Goal: Information Seeking & Learning: Learn about a topic

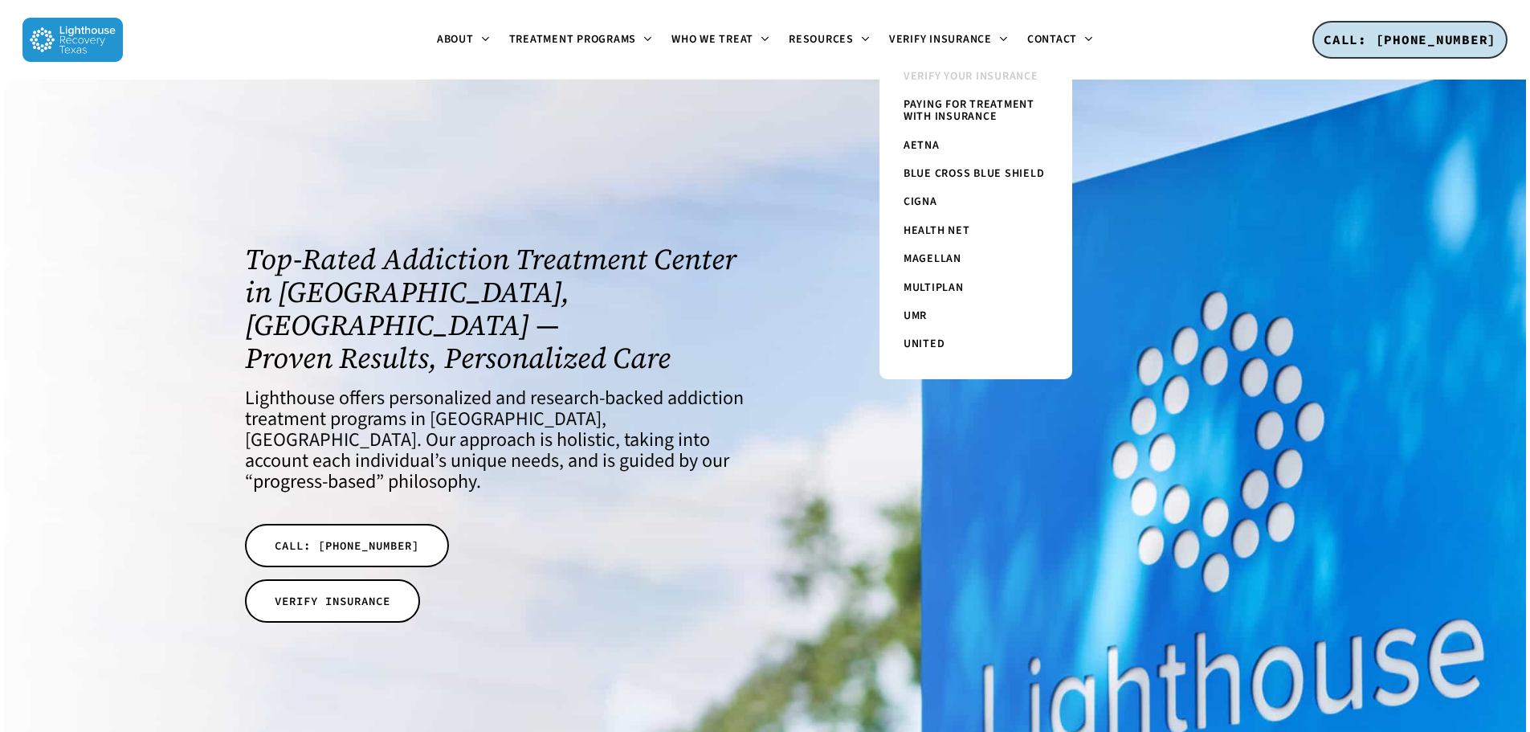
click at [1006, 73] on span "Verify Your Insurance" at bounding box center [971, 76] width 135 height 16
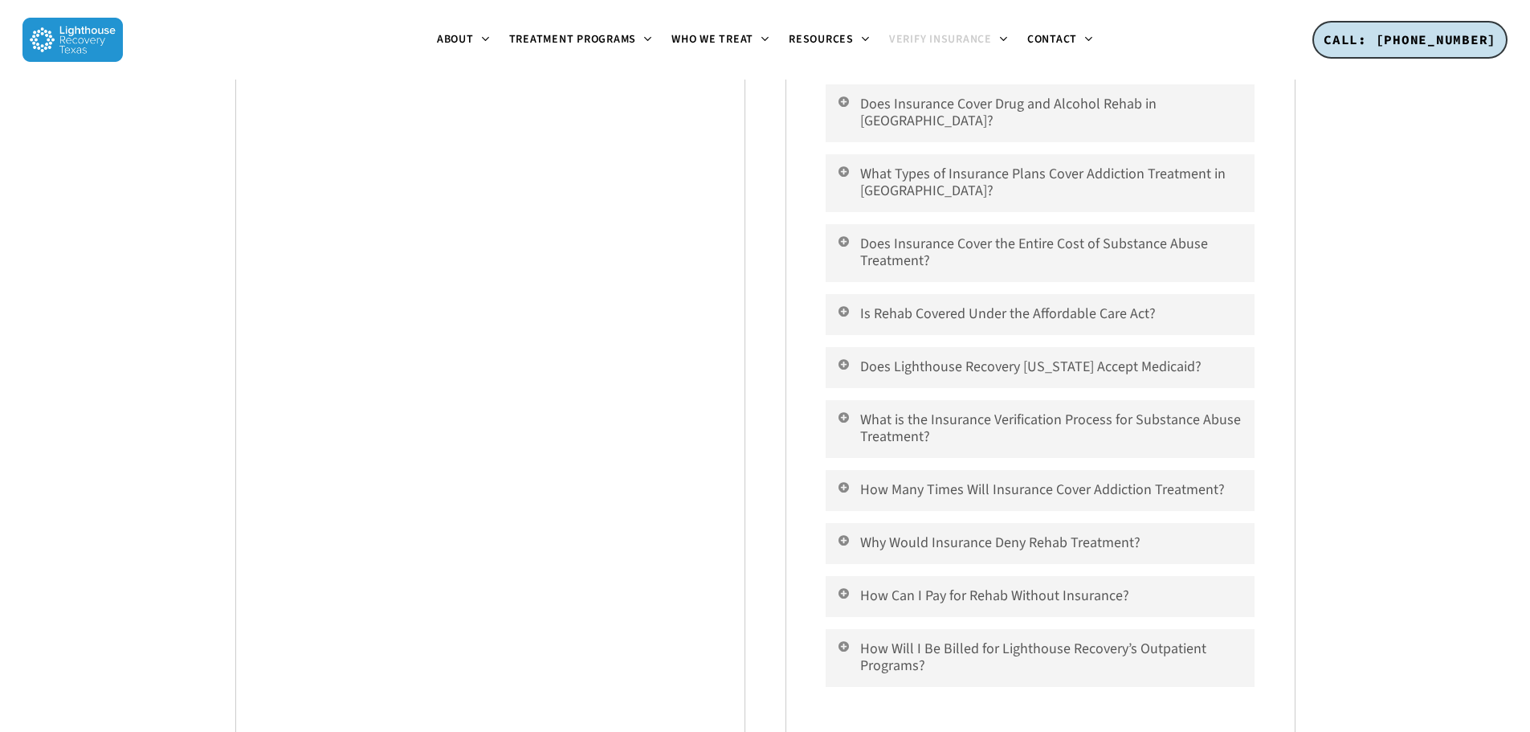
scroll to position [1285, 0]
click at [871, 351] on link "Does Lighthouse Recovery [US_STATE] Accept Medicaid?" at bounding box center [1040, 365] width 428 height 41
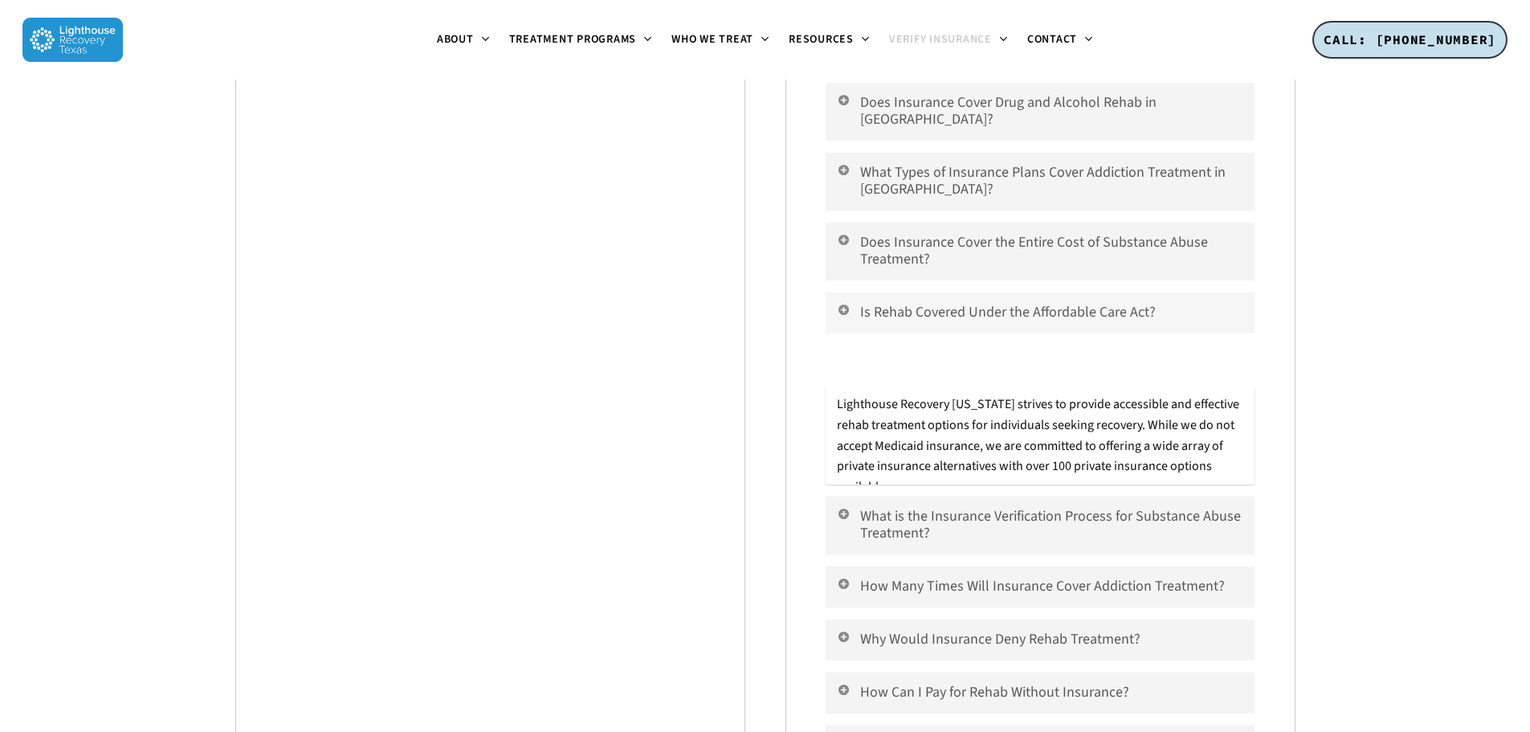
click at [847, 300] on link "Is Rehab Covered Under the Affordable Care Act?" at bounding box center [1040, 312] width 428 height 41
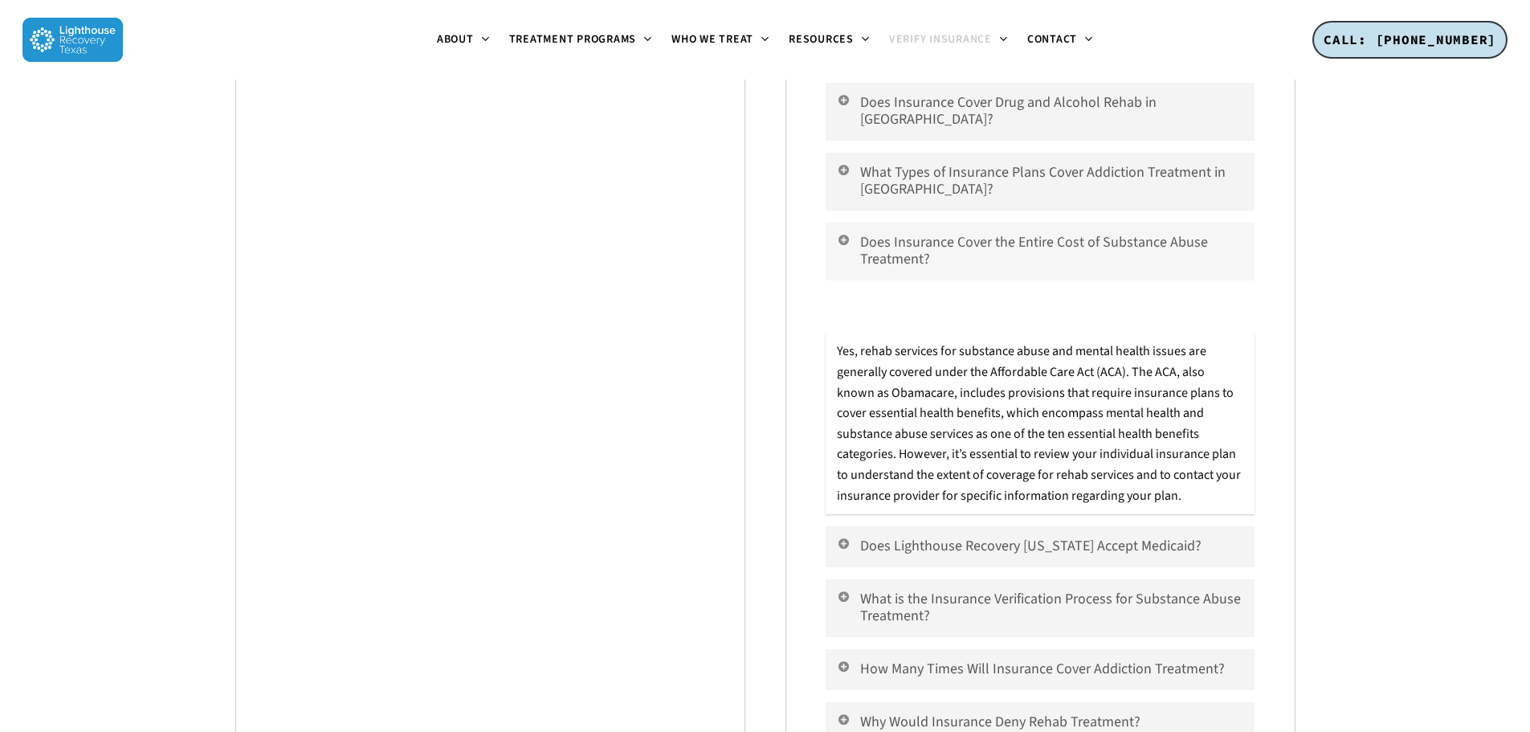
click at [849, 237] on link "Does Insurance Cover the Entire Cost of Substance Abuse Treatment?" at bounding box center [1040, 251] width 428 height 58
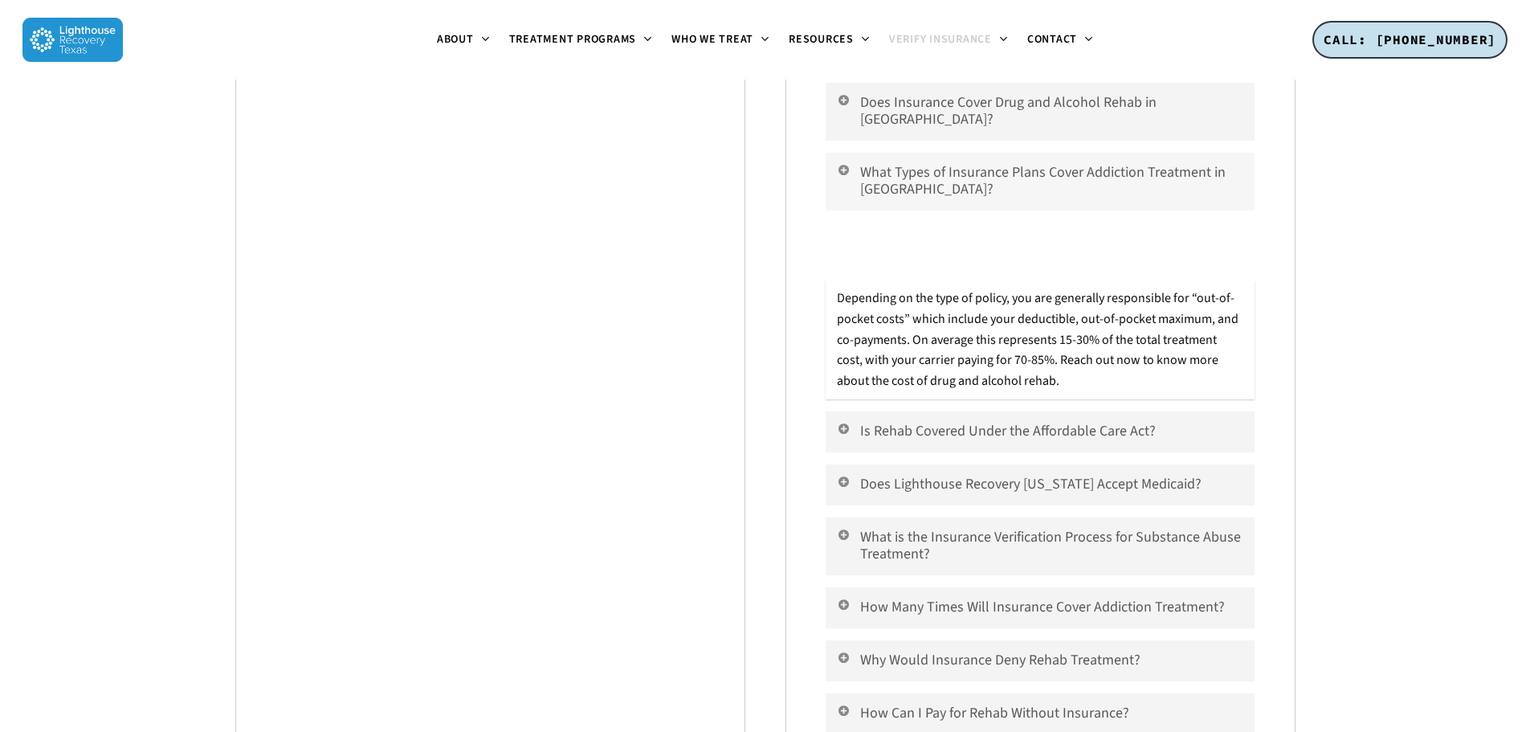
click at [856, 167] on link "What Types of Insurance Plans Cover Addiction Treatment in [GEOGRAPHIC_DATA]?" at bounding box center [1040, 182] width 428 height 58
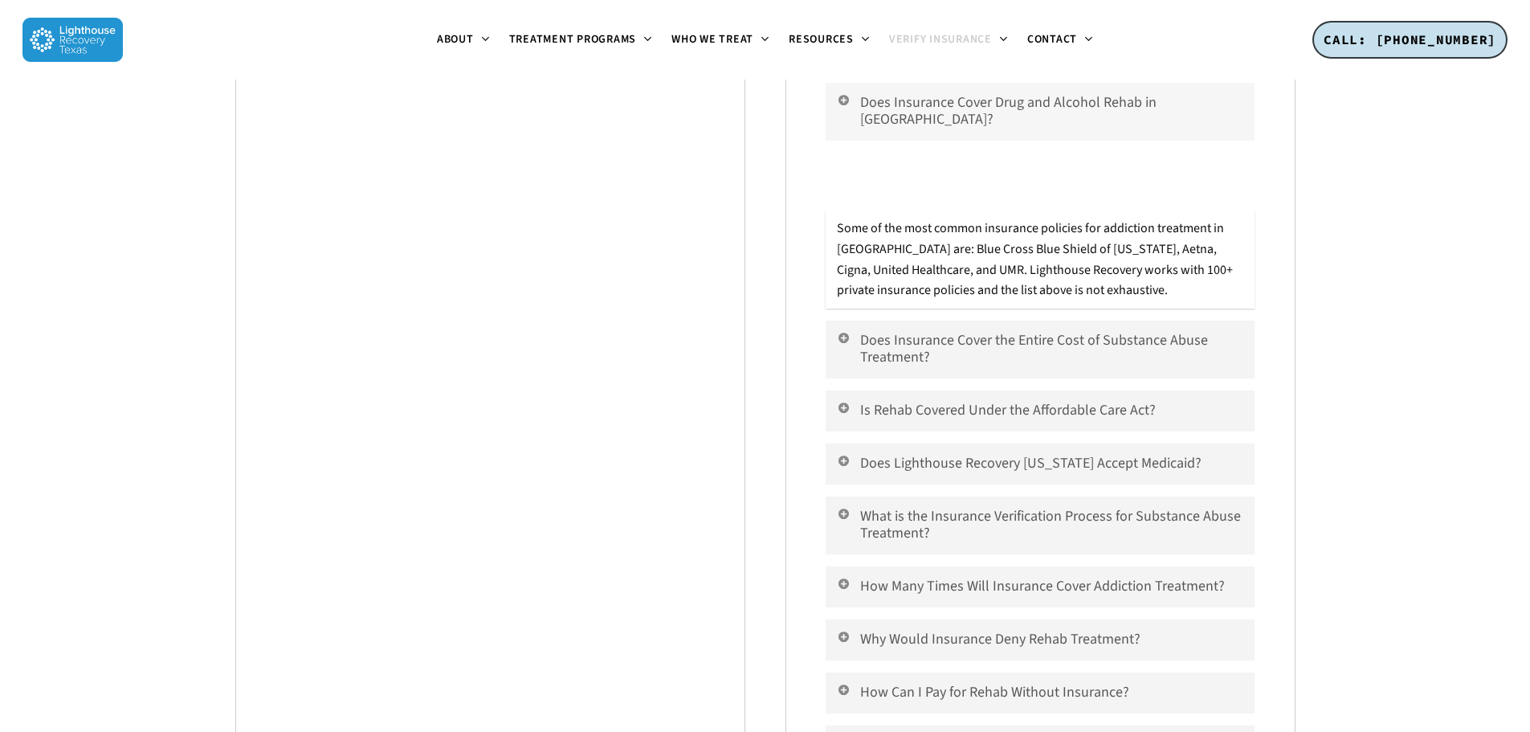
click at [864, 108] on link "Does Insurance Cover Drug and Alcohol Rehab in [GEOGRAPHIC_DATA]?" at bounding box center [1040, 112] width 428 height 58
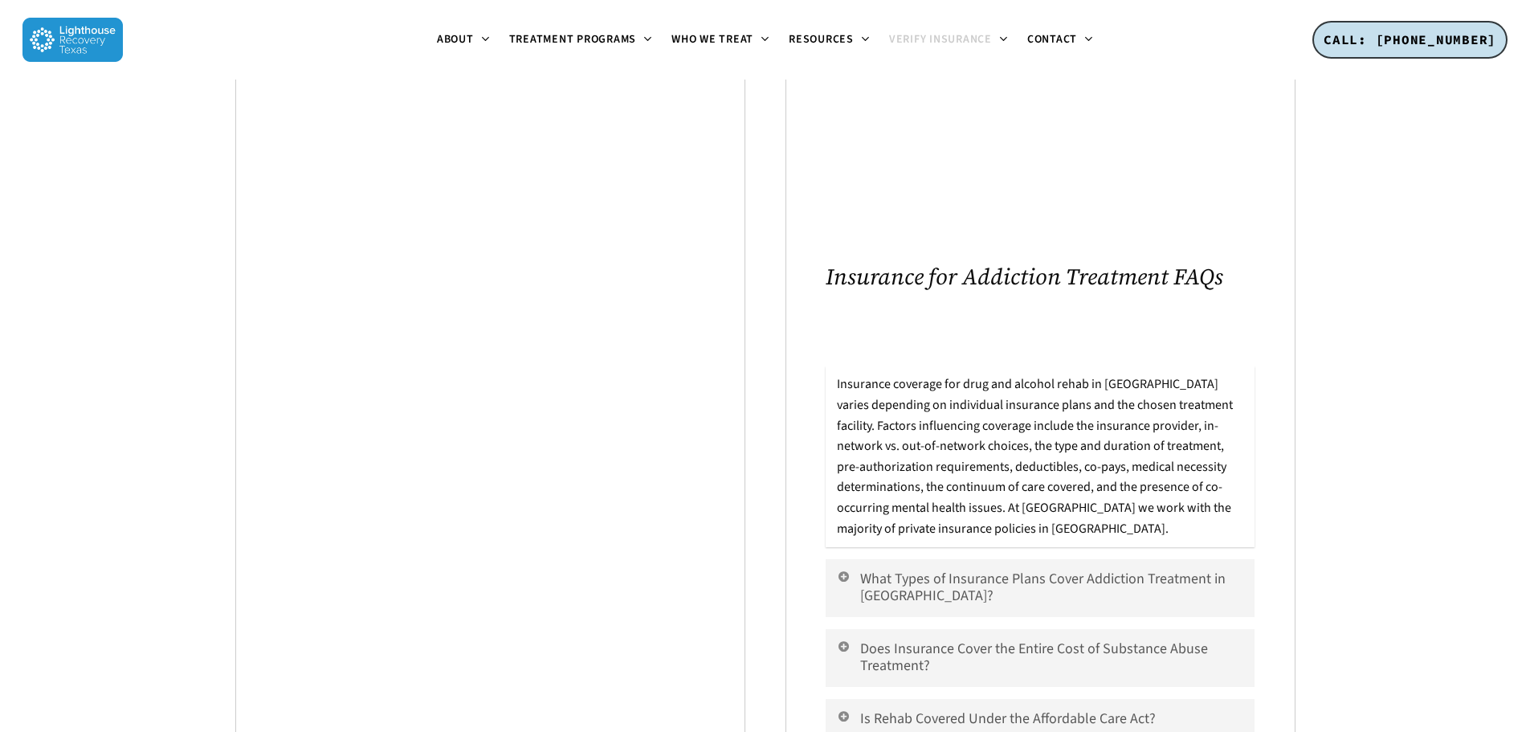
scroll to position [1044, 0]
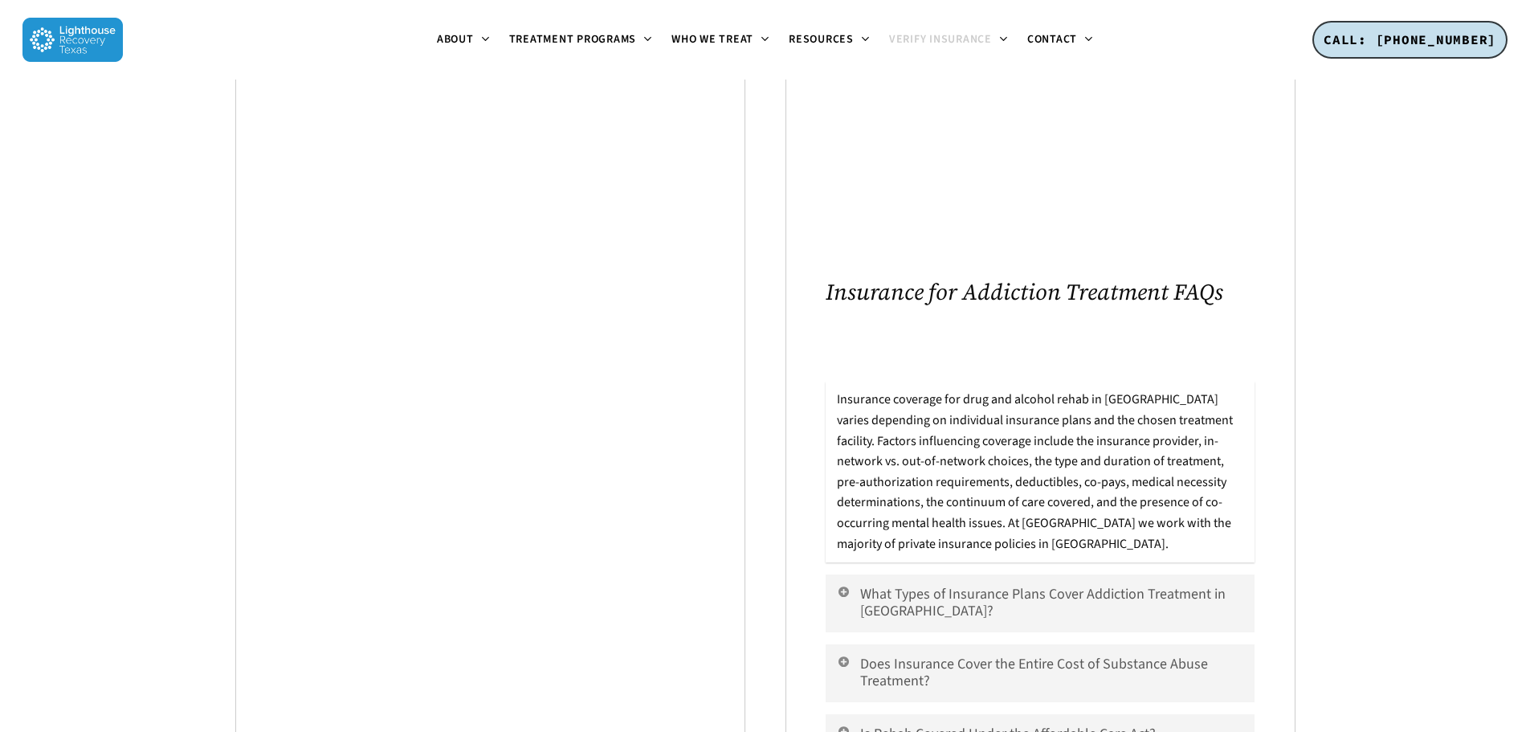
click at [853, 296] on h2 "Insurance for Addiction Treatment FAQs" at bounding box center [1040, 292] width 428 height 26
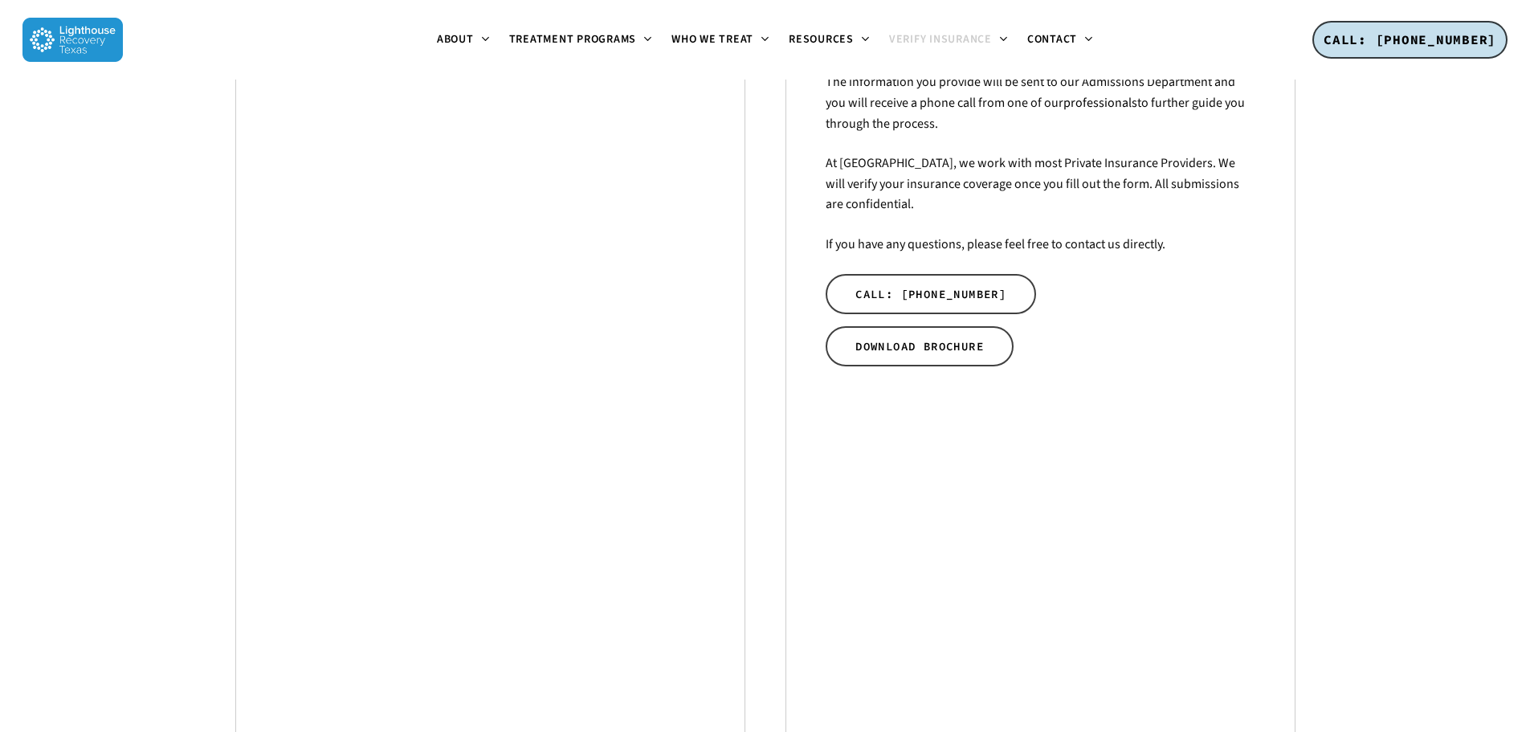
scroll to position [562, 0]
